Goal: Information Seeking & Learning: Find specific fact

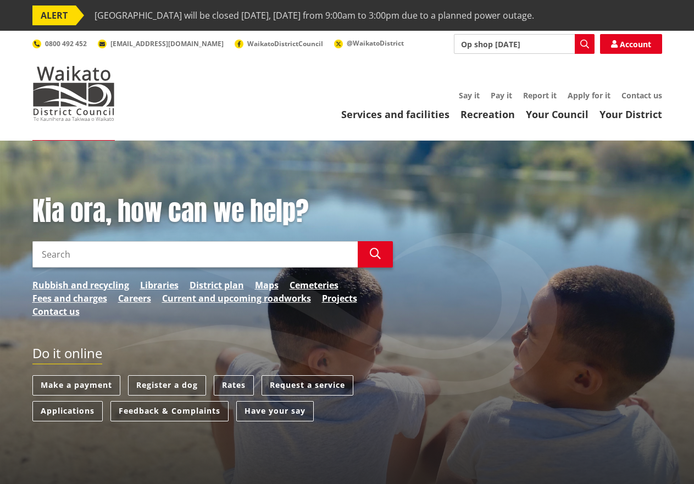
type input "Op shop [DATE]"
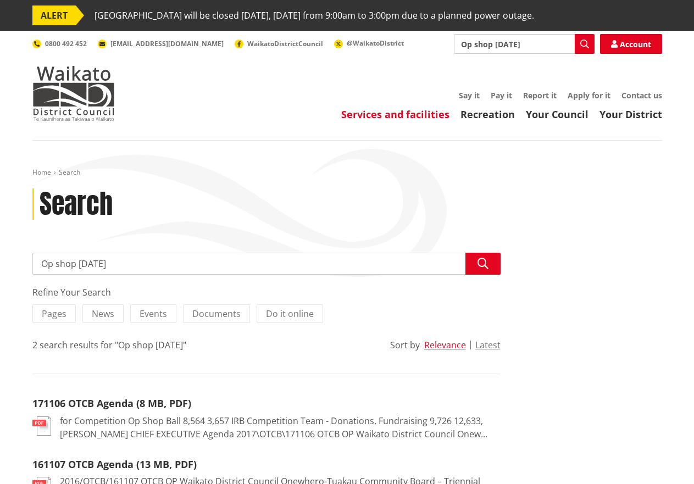
click at [410, 114] on link "Services and facilities" at bounding box center [395, 114] width 108 height 13
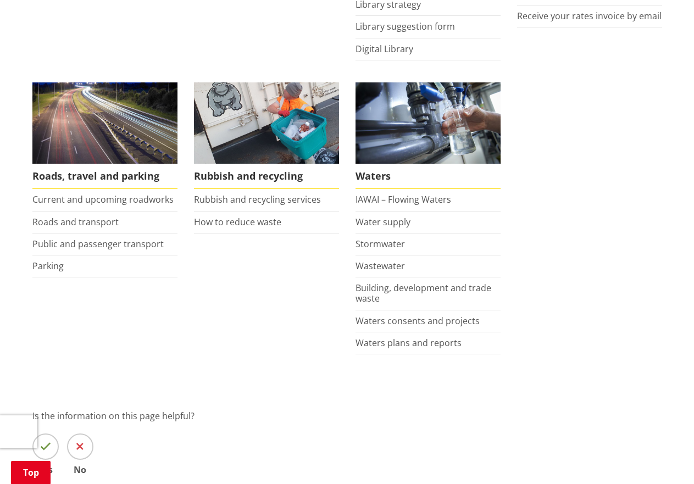
scroll to position [769, 0]
